Goal: Use online tool/utility

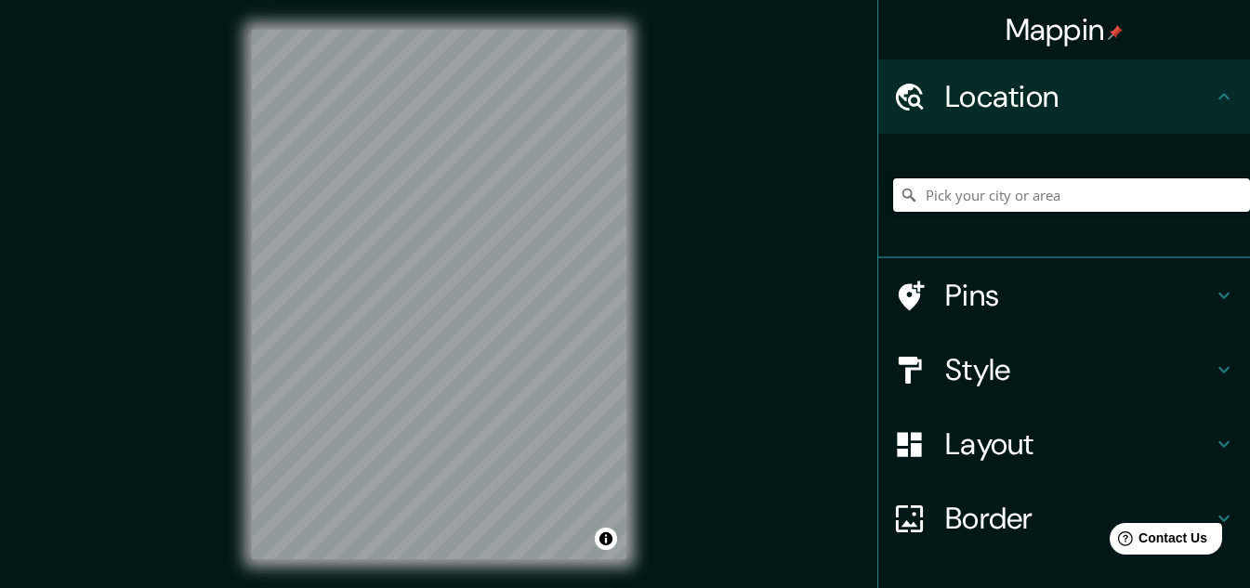
click at [991, 193] on input "Pick your city or area" at bounding box center [1071, 194] width 357 height 33
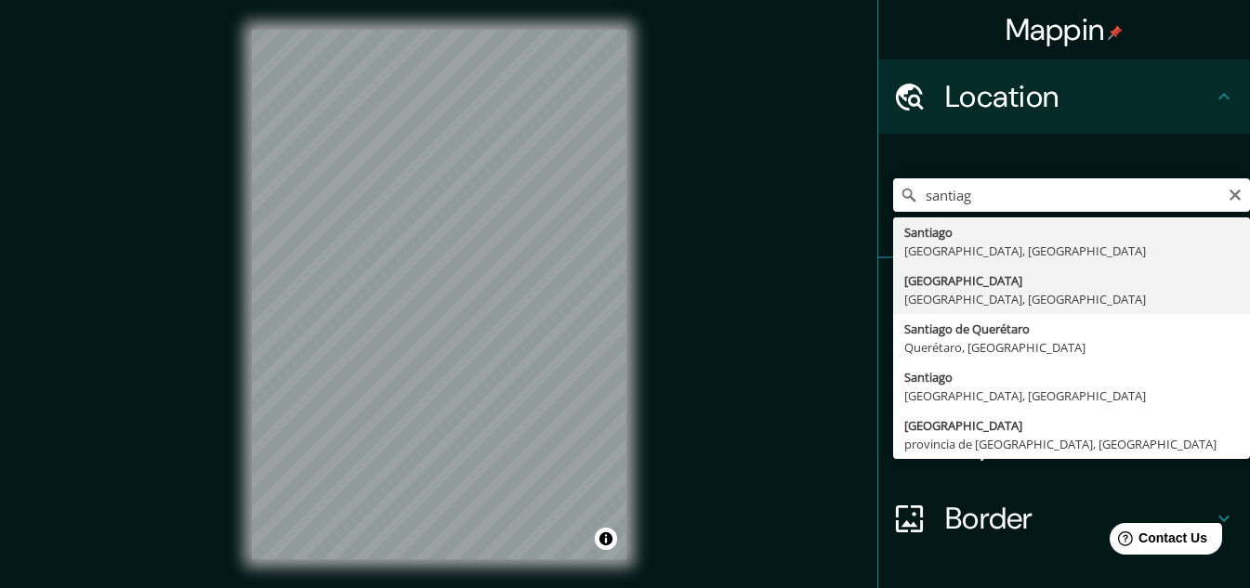
type input "[GEOGRAPHIC_DATA], [GEOGRAPHIC_DATA], [GEOGRAPHIC_DATA]"
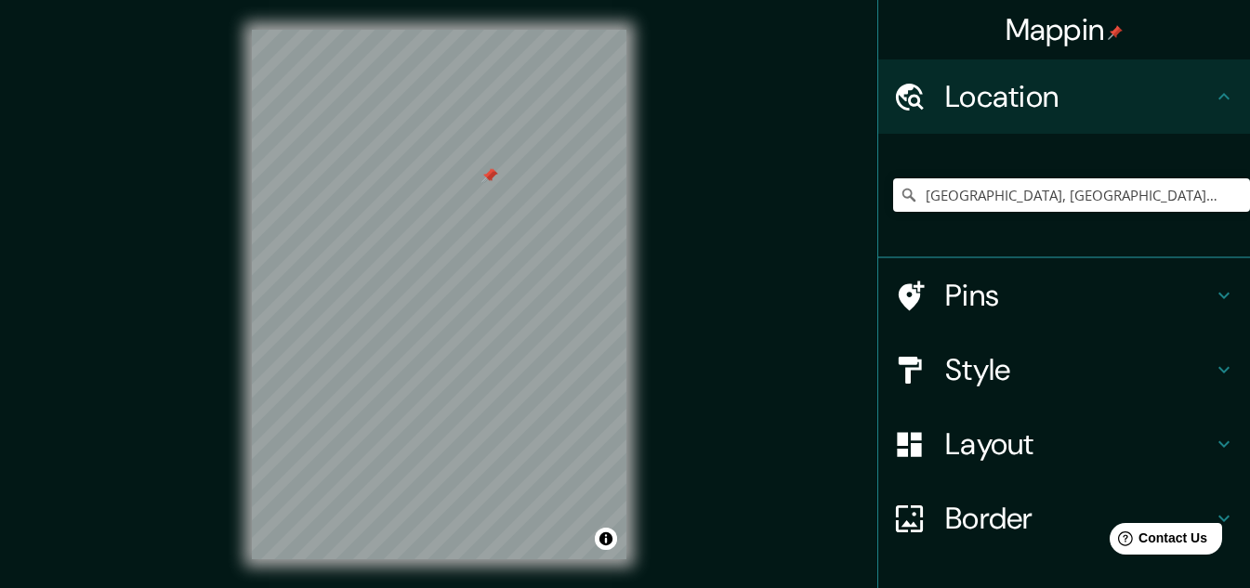
click at [496, 178] on div at bounding box center [490, 175] width 15 height 15
click at [493, 177] on div at bounding box center [488, 175] width 15 height 15
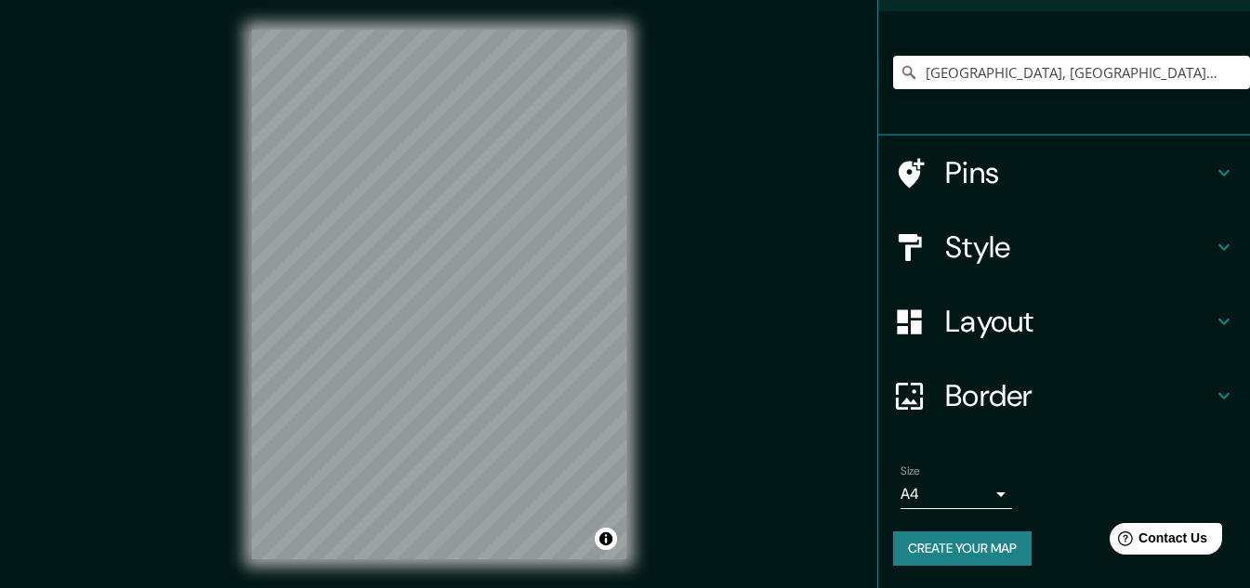
click at [975, 398] on h4 "Border" at bounding box center [1079, 395] width 268 height 37
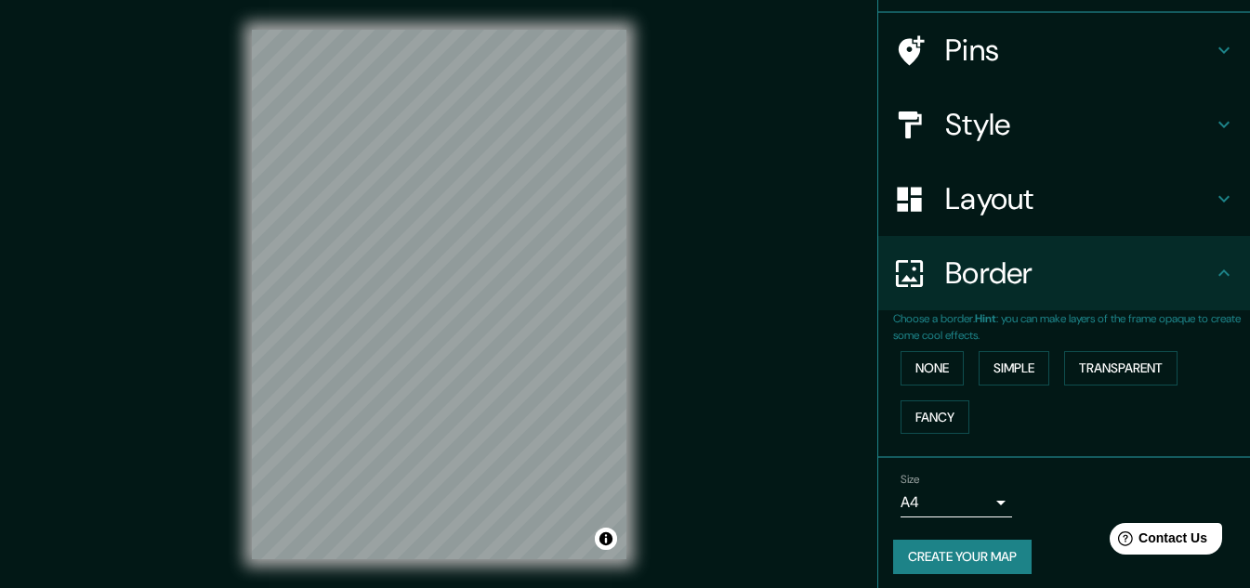
scroll to position [123, 0]
click at [986, 280] on h4 "Border" at bounding box center [1079, 273] width 268 height 37
click at [1216, 275] on icon at bounding box center [1224, 273] width 22 height 22
click at [1213, 200] on icon at bounding box center [1224, 199] width 22 height 22
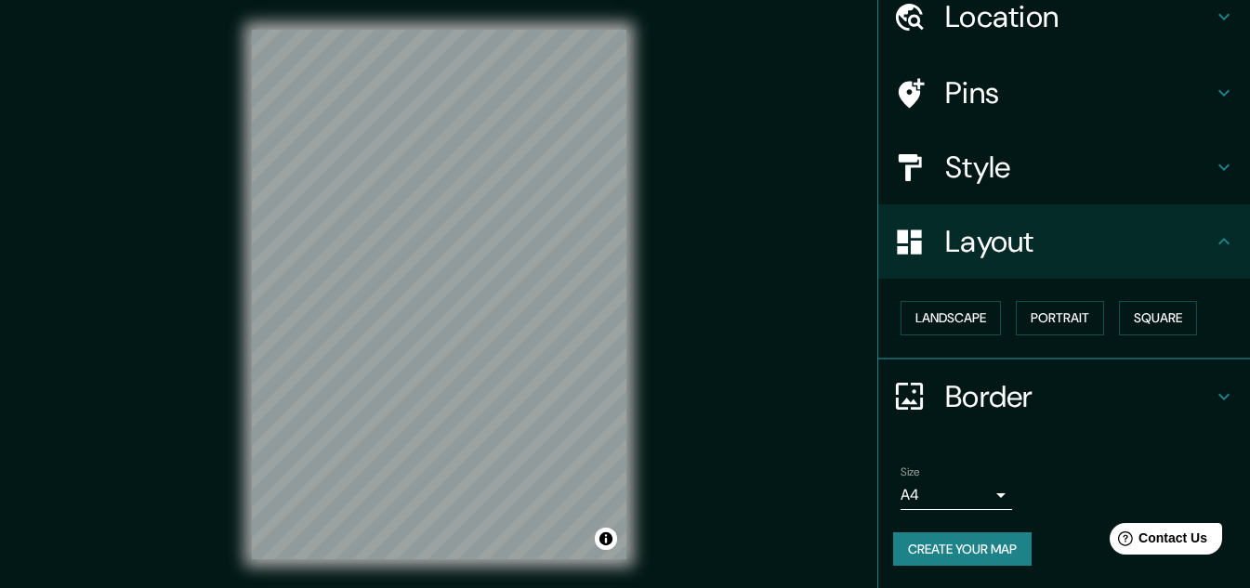
scroll to position [80, 0]
click at [1022, 313] on button "Portrait" at bounding box center [1060, 318] width 88 height 34
click at [968, 317] on button "Landscape" at bounding box center [950, 318] width 100 height 34
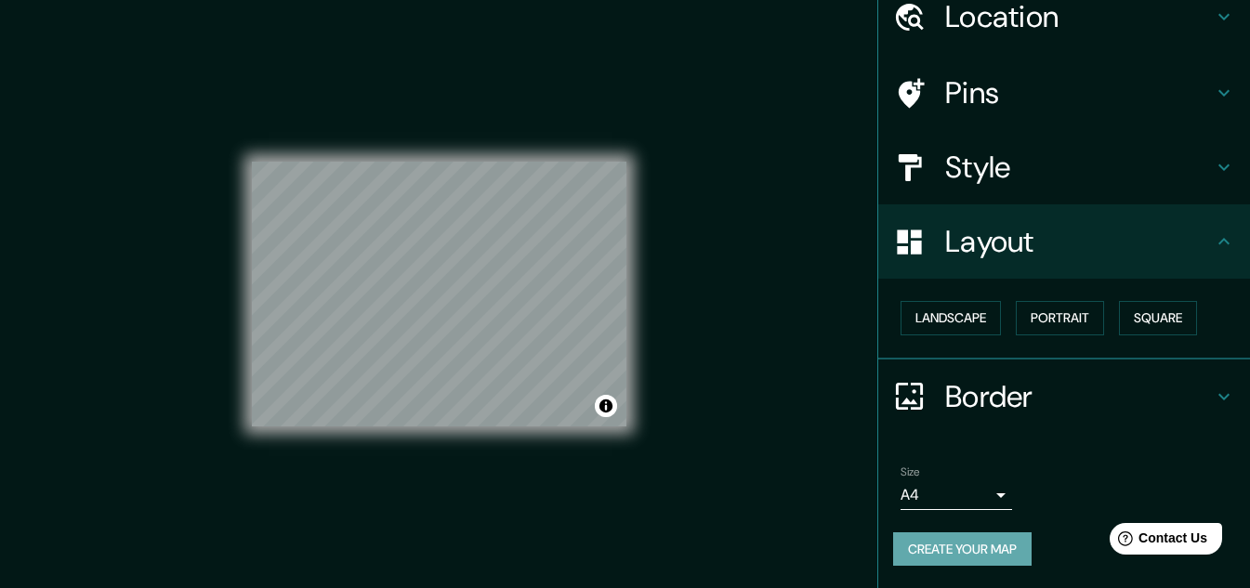
click at [1000, 544] on button "Create your map" at bounding box center [962, 549] width 138 height 34
